Goal: Task Accomplishment & Management: Manage account settings

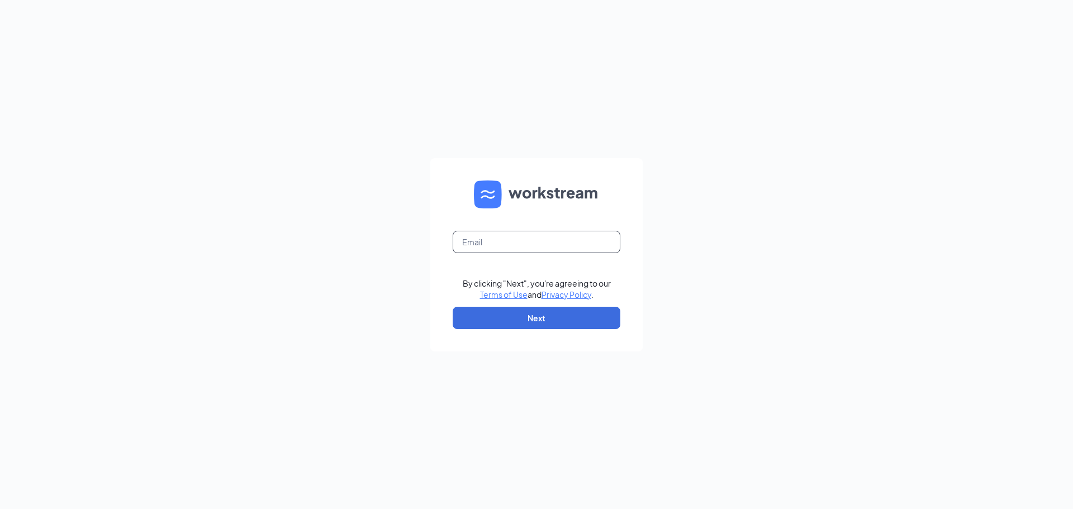
click at [491, 244] on input "text" at bounding box center [537, 242] width 168 height 22
type input "popeyes5471@yahoo.com"
click at [509, 318] on button "Next" at bounding box center [537, 318] width 168 height 22
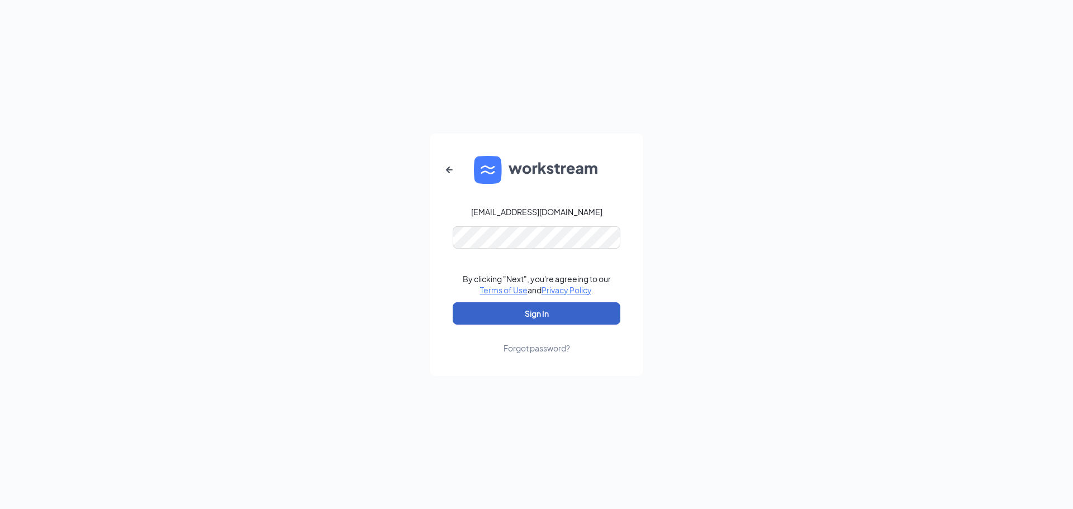
click at [484, 312] on button "Sign In" at bounding box center [537, 313] width 168 height 22
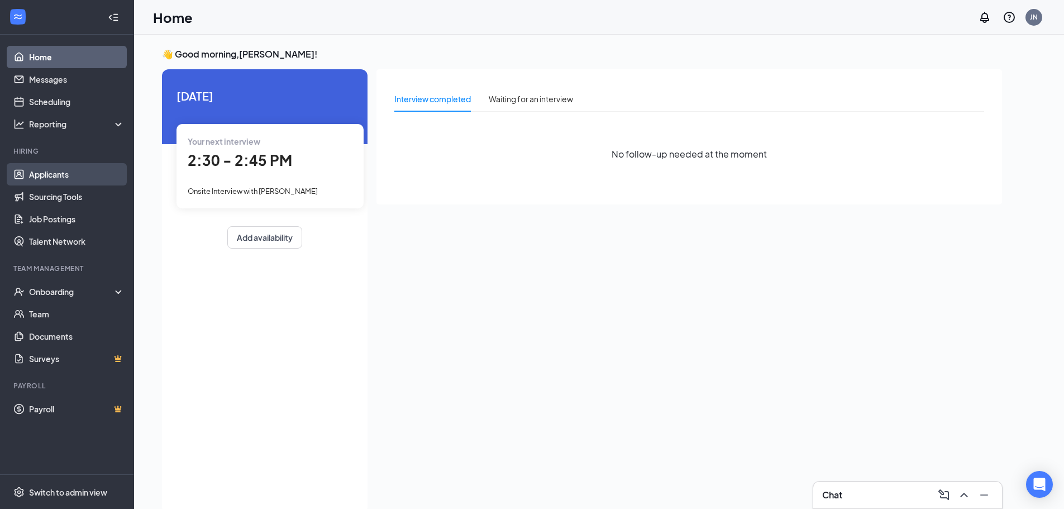
click at [48, 173] on link "Applicants" at bounding box center [77, 174] width 96 height 22
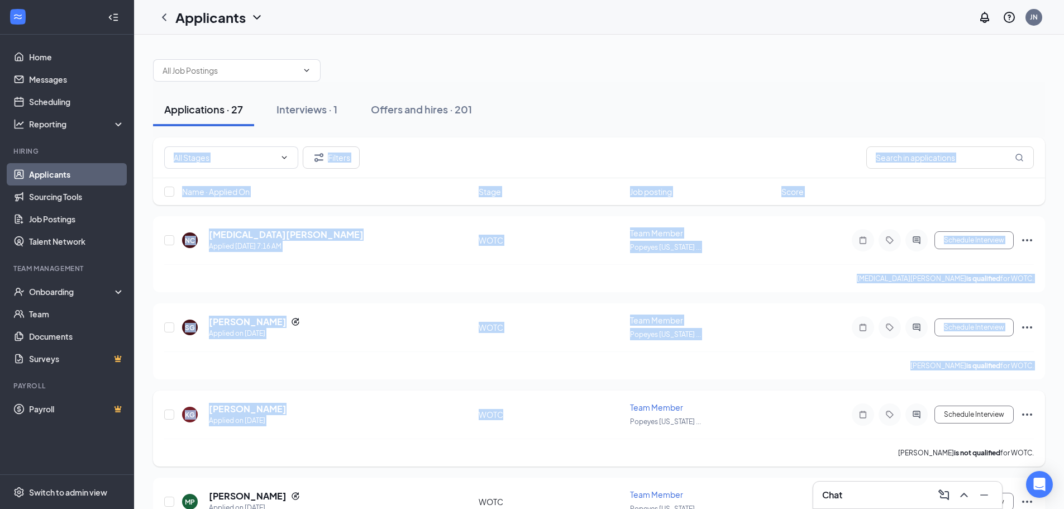
drag, startPoint x: 591, startPoint y: 111, endPoint x: 558, endPoint y: 403, distance: 293.5
click at [572, 82] on div "Applications · 27 Interviews · 1 Offers and hires · 201" at bounding box center [599, 110] width 892 height 56
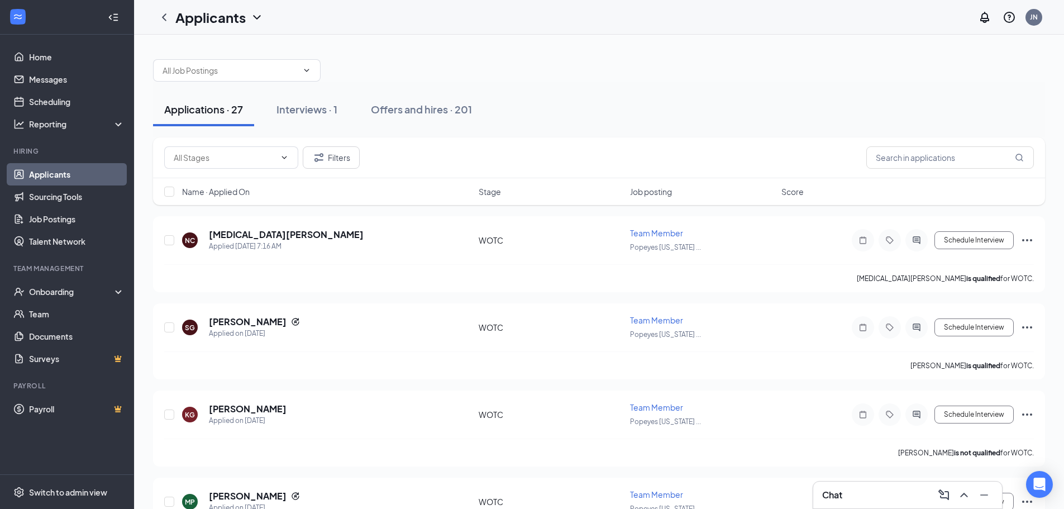
click at [574, 80] on div at bounding box center [599, 65] width 892 height 34
click at [185, 111] on div "Applications · 27" at bounding box center [203, 109] width 79 height 14
click at [318, 105] on div "Interviews · 1" at bounding box center [307, 109] width 61 height 14
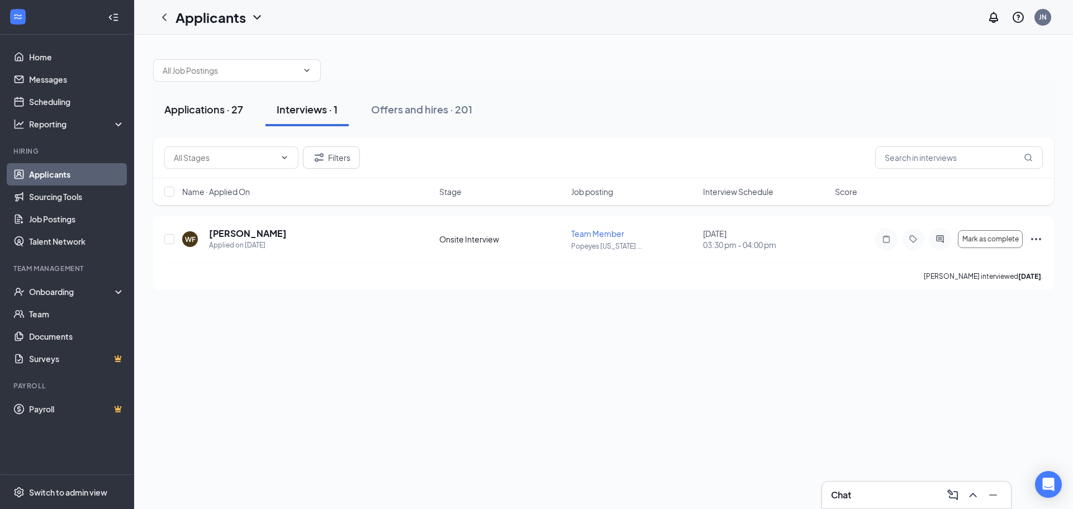
click at [197, 106] on div "Applications · 27" at bounding box center [203, 109] width 79 height 14
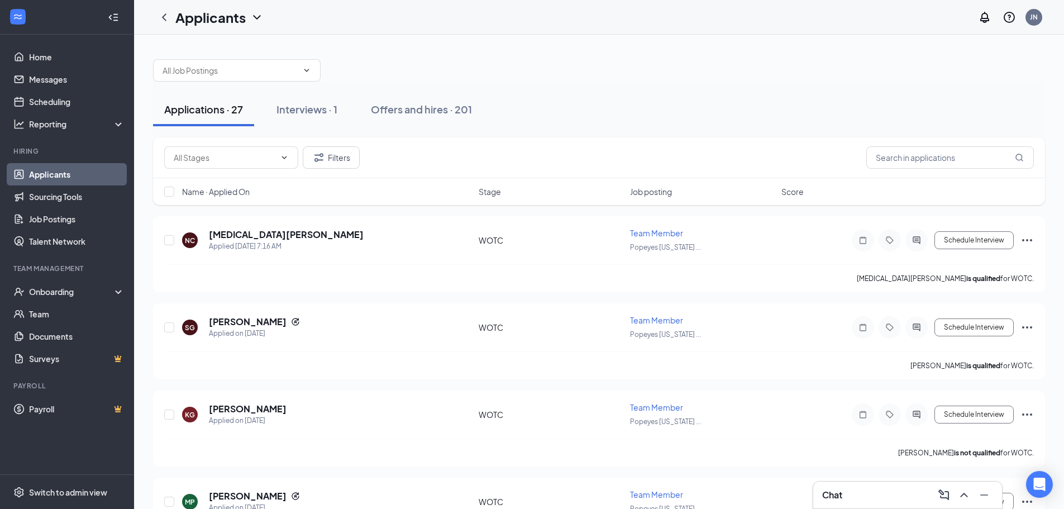
click at [204, 113] on div "Applications · 27" at bounding box center [203, 109] width 79 height 14
